Goal: Check status

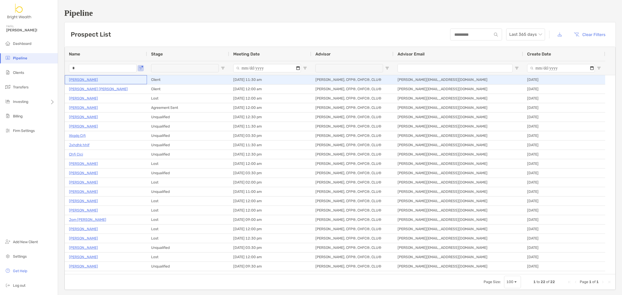
click at [83, 78] on p "[PERSON_NAME]" at bounding box center [83, 79] width 29 height 6
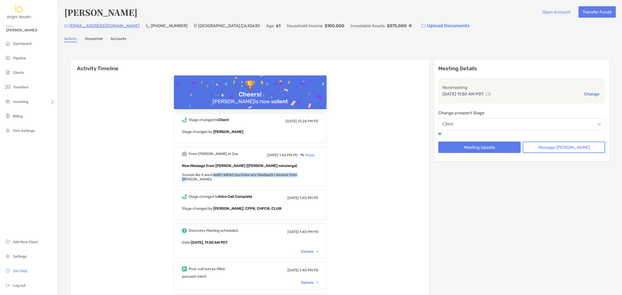
drag, startPoint x: 219, startPoint y: 176, endPoint x: 356, endPoint y: 191, distance: 137.1
click at [310, 173] on div "From [PERSON_NAME] at [PERSON_NAME][DATE] 1:42 PM PD Reply New Message from [PE…" at bounding box center [250, 166] width 153 height 39
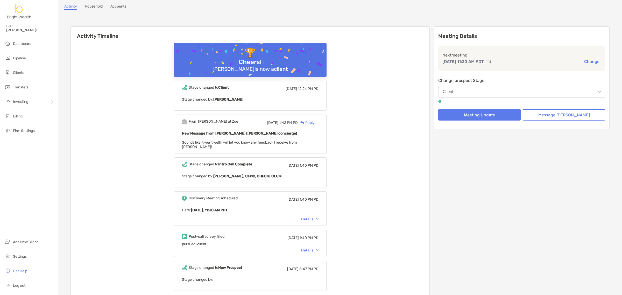
click at [243, 86] on div "Stage changed to Client [DATE] 12:24 PM PD" at bounding box center [250, 89] width 137 height 8
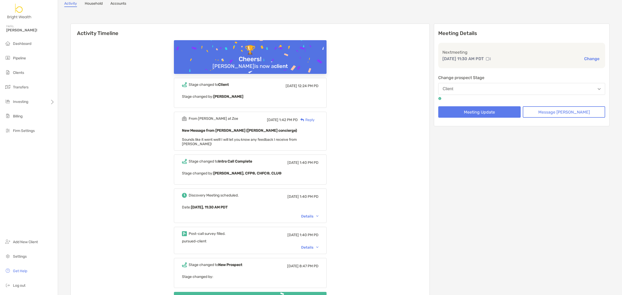
scroll to position [0, 0]
